Goal: Task Accomplishment & Management: Manage account settings

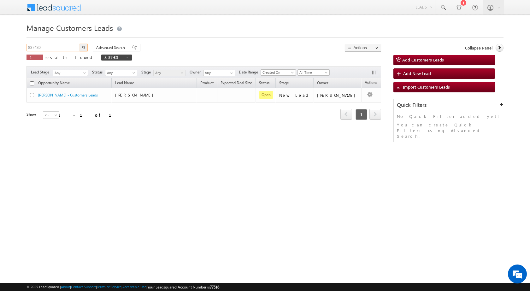
drag, startPoint x: 65, startPoint y: 49, endPoint x: 9, endPoint y: 54, distance: 56.4
click at [9, 54] on body "Menu [PERSON_NAME] sitar a7@ks erve." at bounding box center [265, 89] width 530 height 179
paste input "54031"
type input "854031"
click at [85, 47] on img "button" at bounding box center [83, 47] width 3 height 3
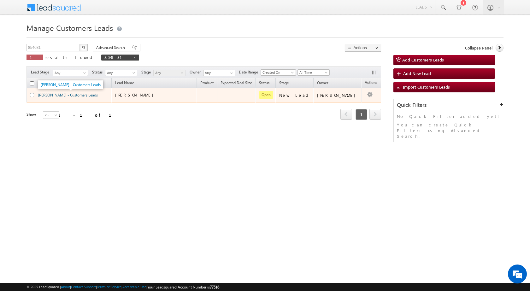
click at [63, 96] on link "[PERSON_NAME] - Customers Leads" at bounding box center [68, 95] width 60 height 5
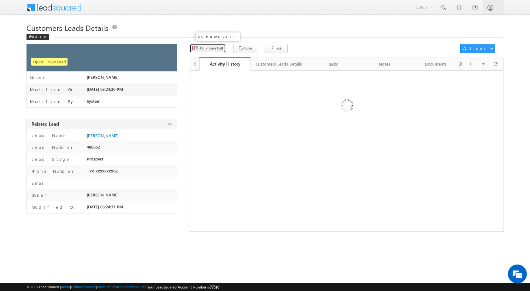
click at [212, 45] on span "CC Phone Call" at bounding box center [211, 48] width 23 height 6
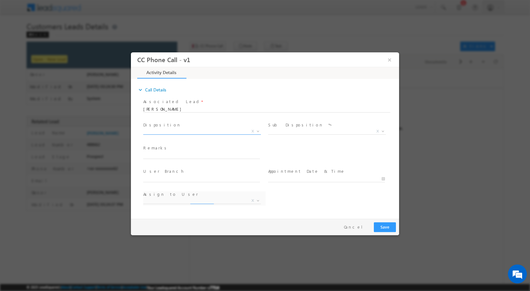
click at [253, 129] on span "X" at bounding box center [253, 131] width 3 height 6
select select "[EMAIL_ADDRESS][PERSON_NAME][DOMAIN_NAME]"
click at [258, 134] on span "Qualified Open Contacted Language Barrier Closed Lead Not Eligible X" at bounding box center [204, 133] width 123 height 8
click at [256, 130] on span at bounding box center [257, 131] width 6 height 8
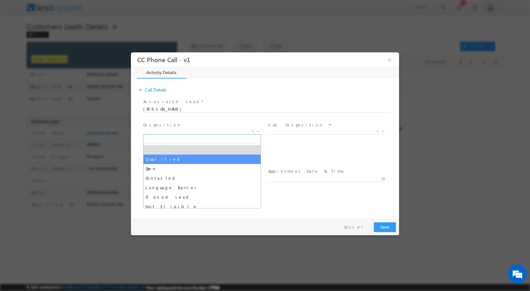
select select "Qualified"
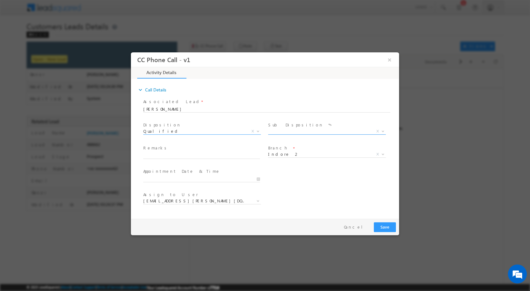
click at [383, 133] on span at bounding box center [383, 131] width 6 height 8
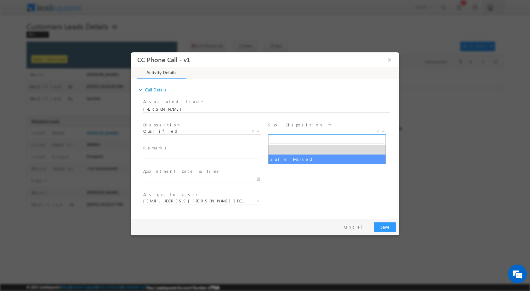
select select "Sale Marked"
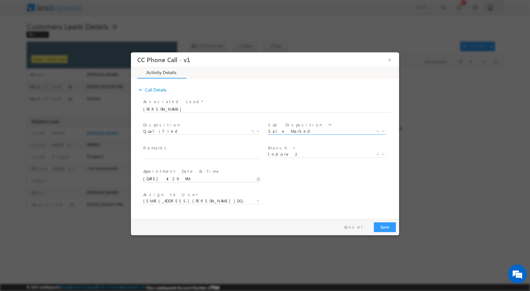
click at [258, 179] on input "09/09/2025 4:29 PM" at bounding box center [201, 179] width 117 height 6
type input "09/10/2025 4:29 PM"
type input "12"
type input "09/10/2025 12:29 PM"
click at [186, 174] on div "29" at bounding box center [184, 170] width 26 height 9
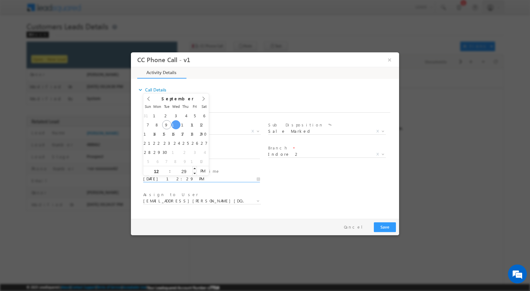
click at [185, 173] on input "29" at bounding box center [184, 171] width 26 height 4
type input "00"
type input "09/10/2025 12:00 PM"
click at [267, 185] on div "Appointment Date & Time * 09/10/2025 12:00 PM" at bounding box center [204, 178] width 125 height 23
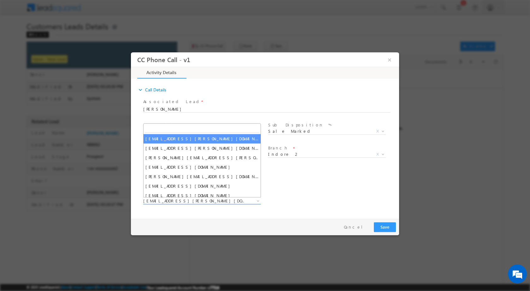
click at [258, 200] on b at bounding box center [258, 201] width 4 height 2
type input "banveer.singh@sgrlimited.in"
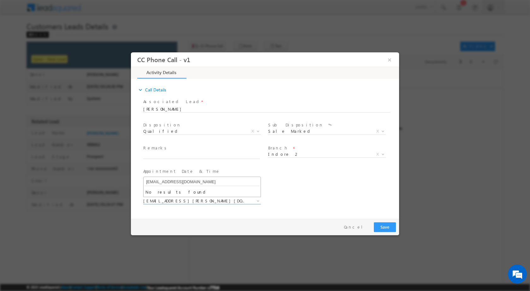
click at [195, 183] on input "banveer.singh@sgrlimited.in" at bounding box center [202, 182] width 115 height 8
click at [231, 212] on div "Assign to User * anil.ahirwar@sgrlimited.in atul.diwakar@sgrlimited.in bhupendr…" at bounding box center [204, 201] width 125 height 23
click at [201, 158] on input "text" at bounding box center [201, 156] width 117 height 6
paste input "09/08-Customer Name is ABDUL SHAIKH customer age is 43 yrs loan Type is Extensi…"
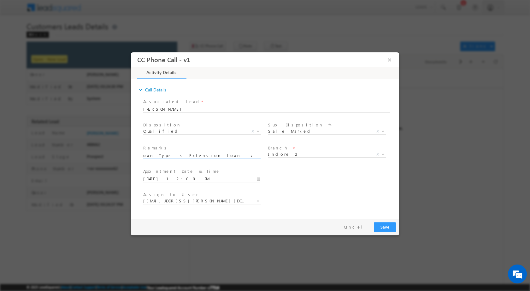
type input "09/08-Customer Name is ABDUL SHAIKH customer age is 43 yrs loan Type is Extensi…"
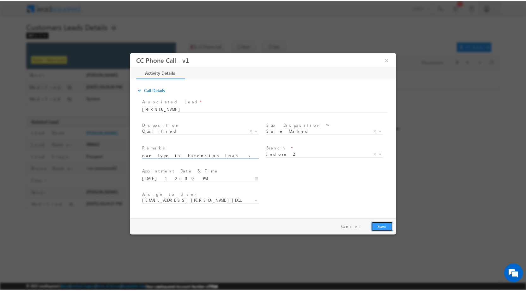
scroll to position [0, 0]
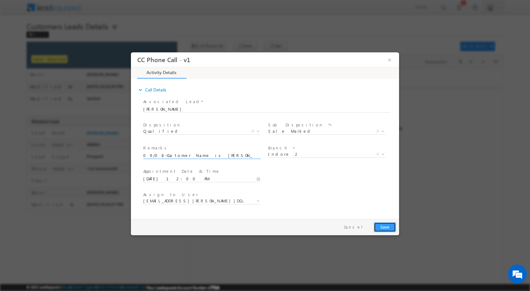
click at [382, 225] on button "Save" at bounding box center [385, 227] width 22 height 10
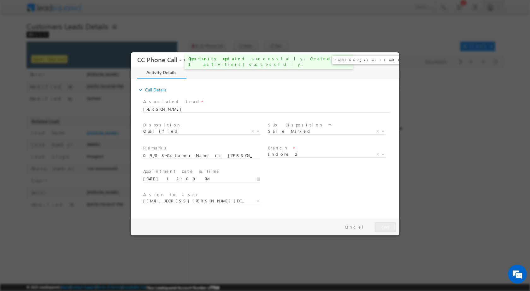
click at [390, 60] on button "×" at bounding box center [390, 60] width 11 height 12
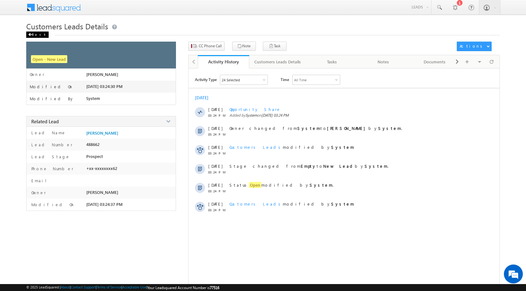
click at [32, 35] on span at bounding box center [30, 34] width 4 height 3
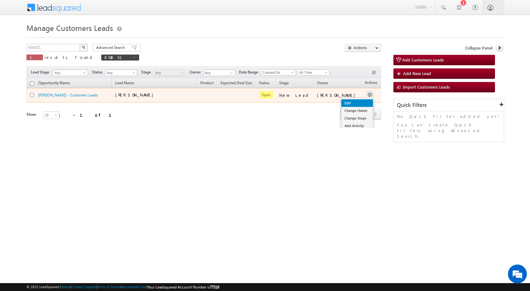
click at [352, 102] on link "Edit" at bounding box center [358, 103] width 32 height 8
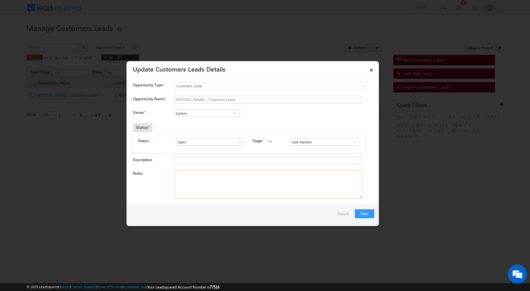
click at [230, 184] on textarea "Notes" at bounding box center [268, 185] width 188 height 28
paste textarea "09/08-Customer Name is ABDUL SHAIKH customer age is 43 yrs loan Type is Extensi…"
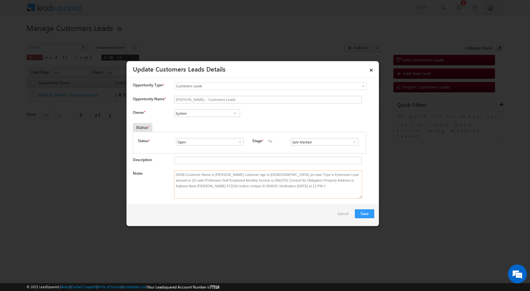
type textarea "09/08-Customer Name is ABDUL SHAIKH customer age is 43 yrs loan Type is Extensi…"
click at [239, 113] on input "System" at bounding box center [207, 114] width 66 height 8
click at [237, 113] on span at bounding box center [235, 113] width 6 height 5
paste input "banveer.singh@sgrlimited.in"
click at [215, 122] on link "Banveer Singh banveer.singh@sgrlimited.in" at bounding box center [207, 123] width 66 height 12
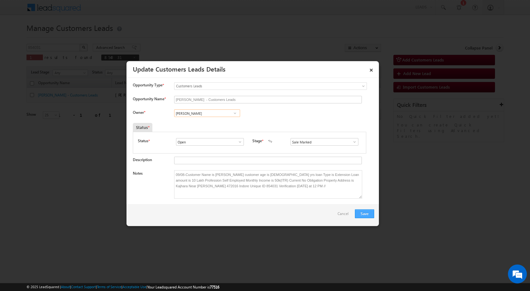
type input "Banveer Singh"
click at [368, 210] on button "Save" at bounding box center [364, 214] width 19 height 9
